Goal: Information Seeking & Learning: Learn about a topic

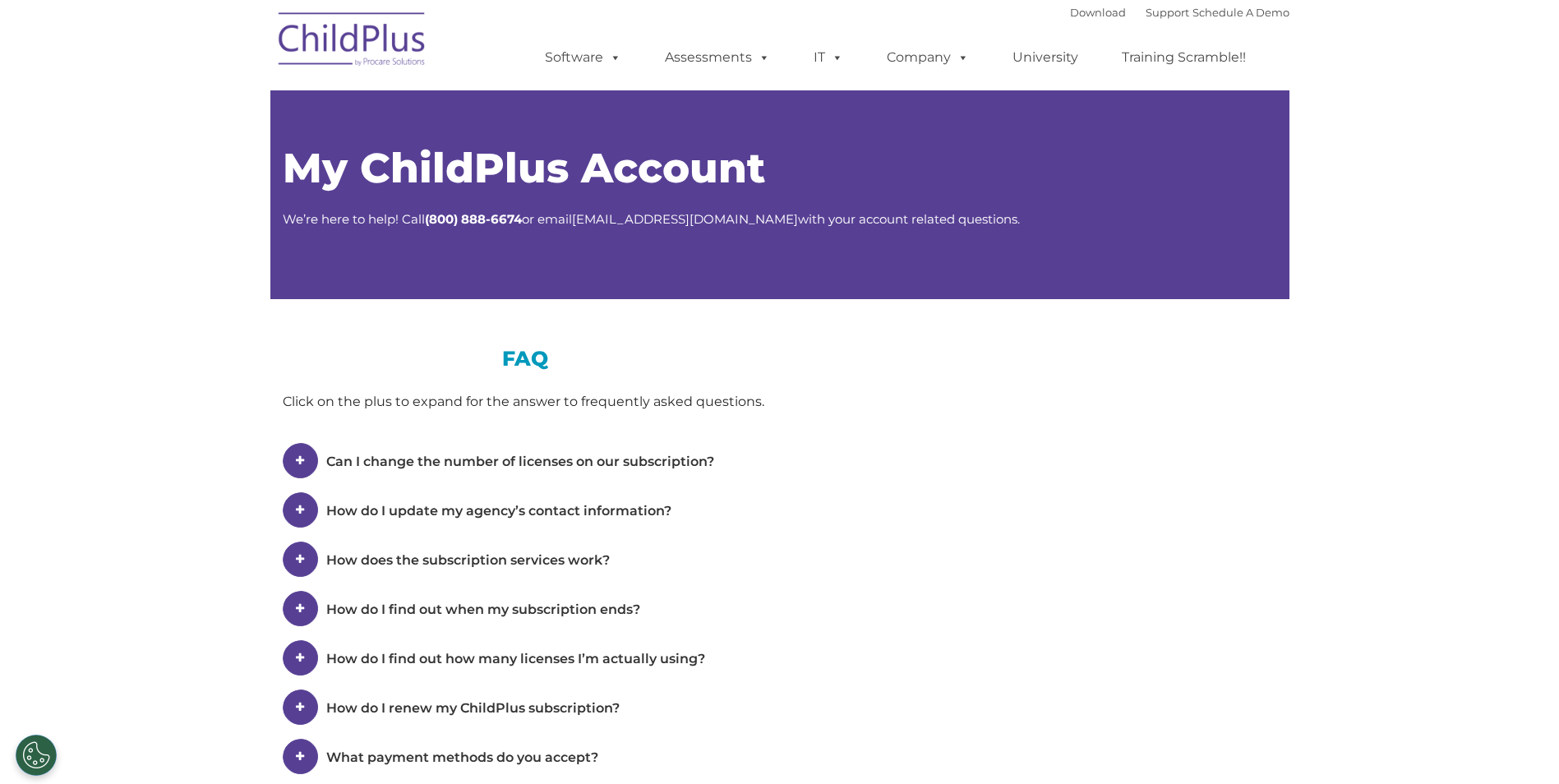
type input ""
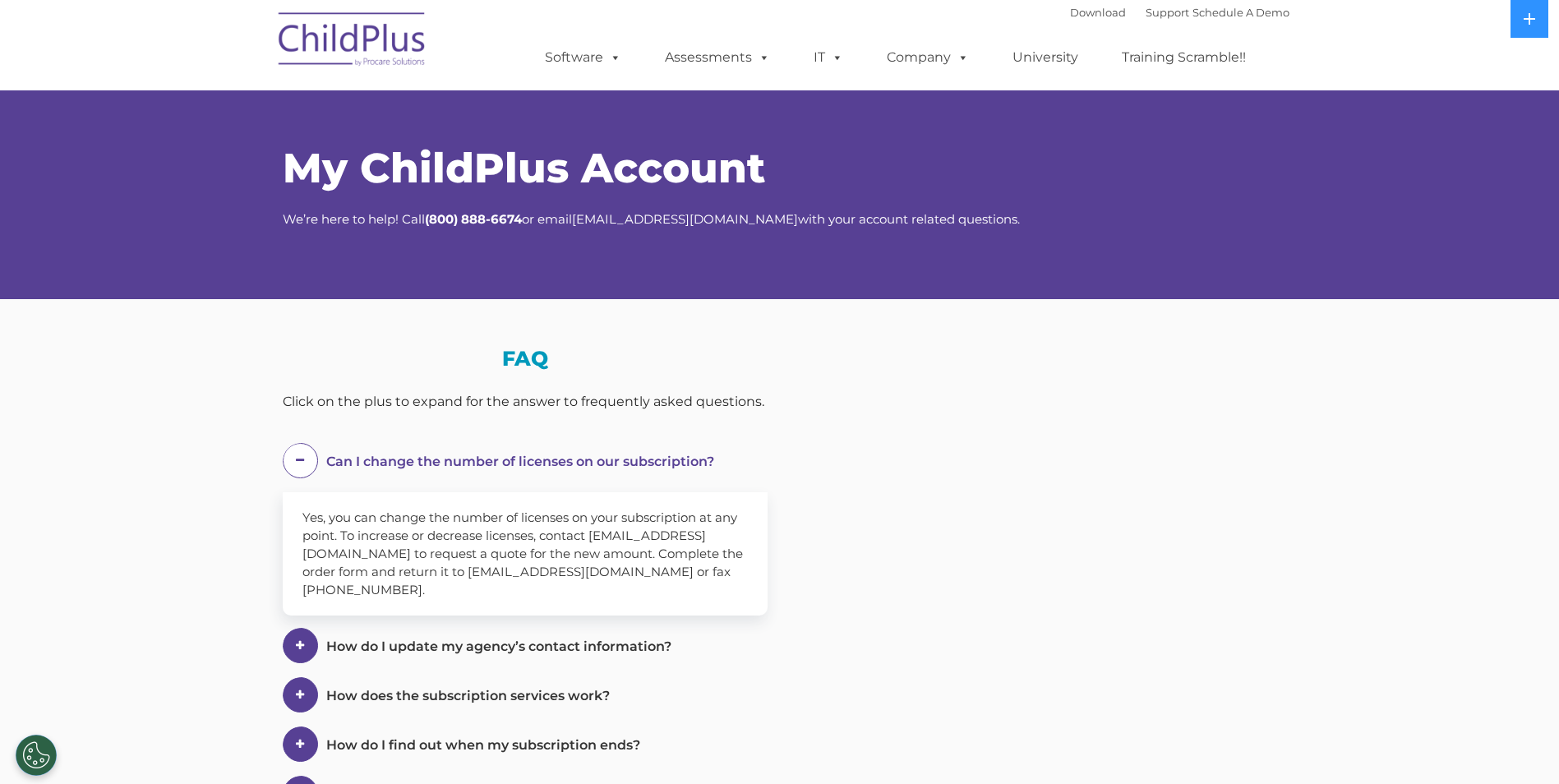
select select "MEDIUM"
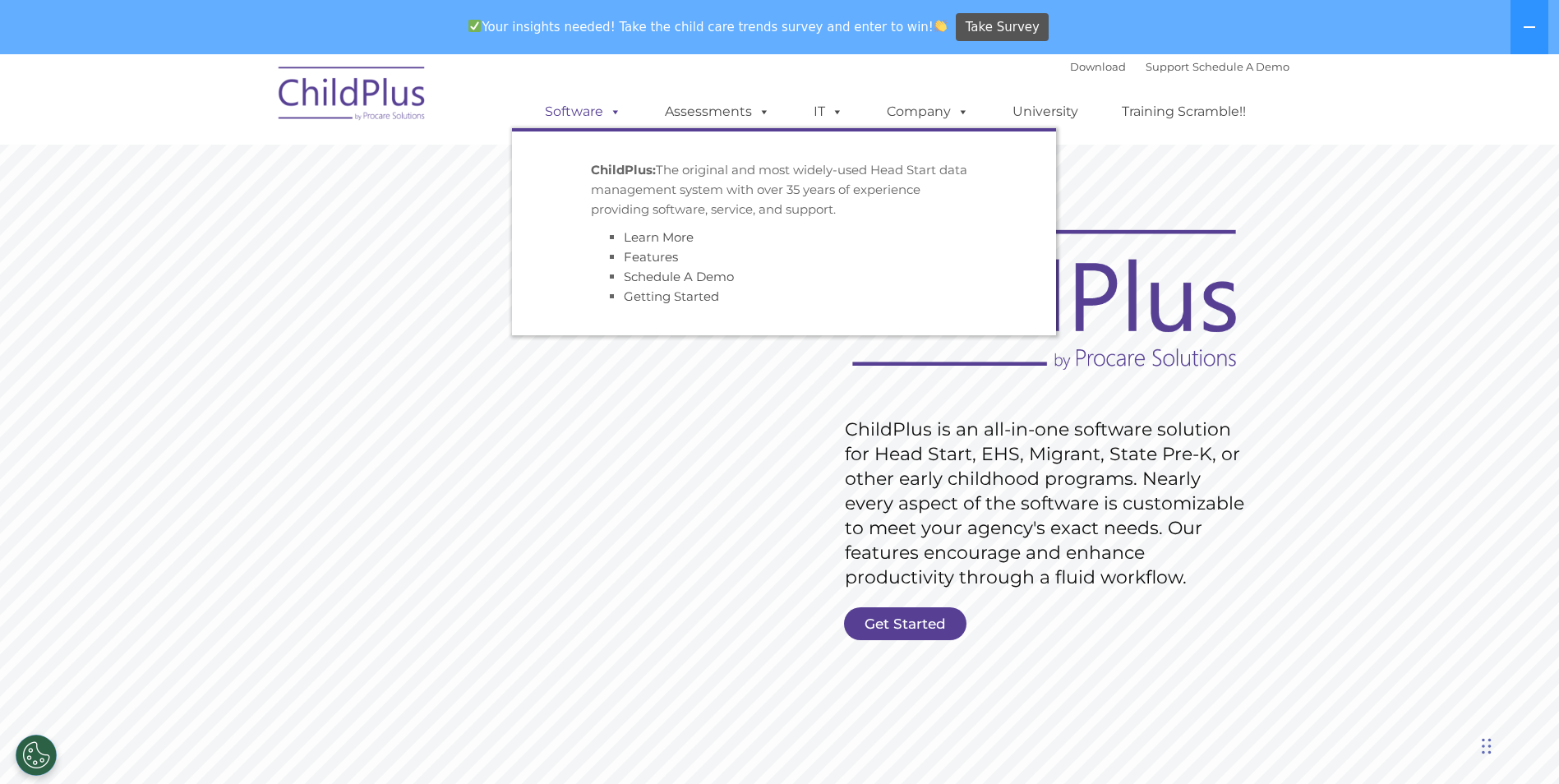
click at [615, 109] on span at bounding box center [612, 111] width 18 height 16
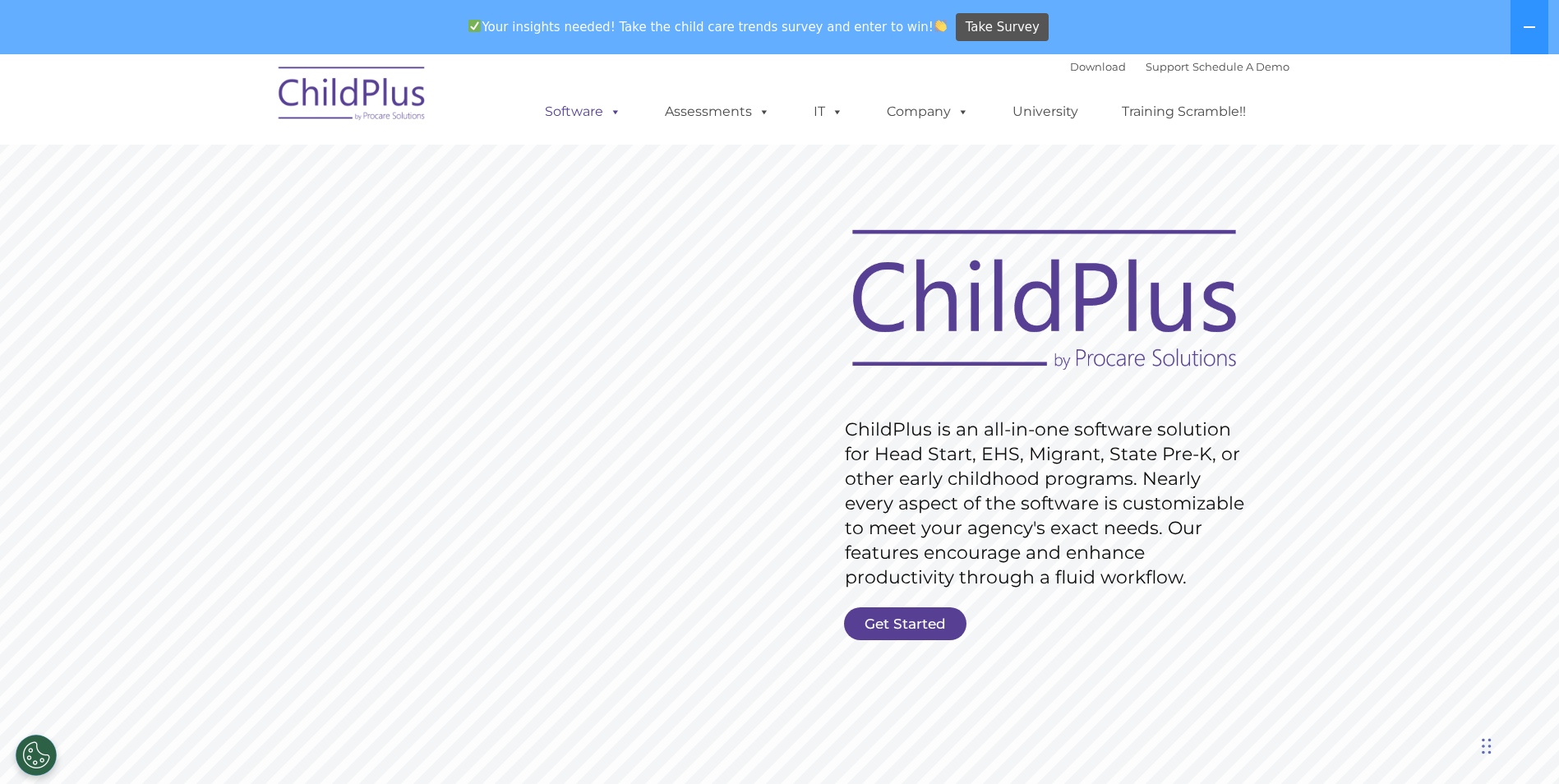
click at [615, 109] on span at bounding box center [612, 111] width 18 height 16
click at [1383, 410] on rs-slide "Request Pricing ChildPlus is an all-in-one software solution for Head Start, EH…" at bounding box center [779, 481] width 1559 height 740
click at [1074, 69] on link "Download" at bounding box center [1098, 67] width 56 height 13
